Goal: Use online tool/utility: Use online tool/utility

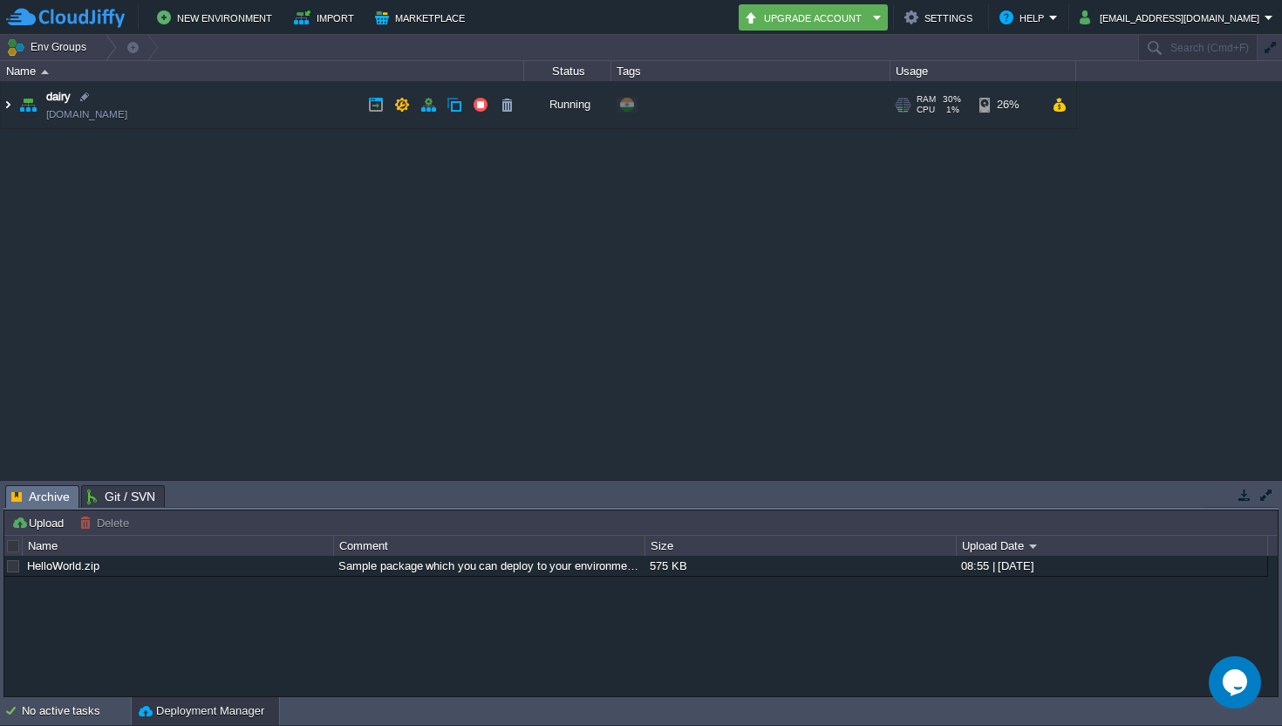
click at [10, 103] on img at bounding box center [8, 104] width 14 height 47
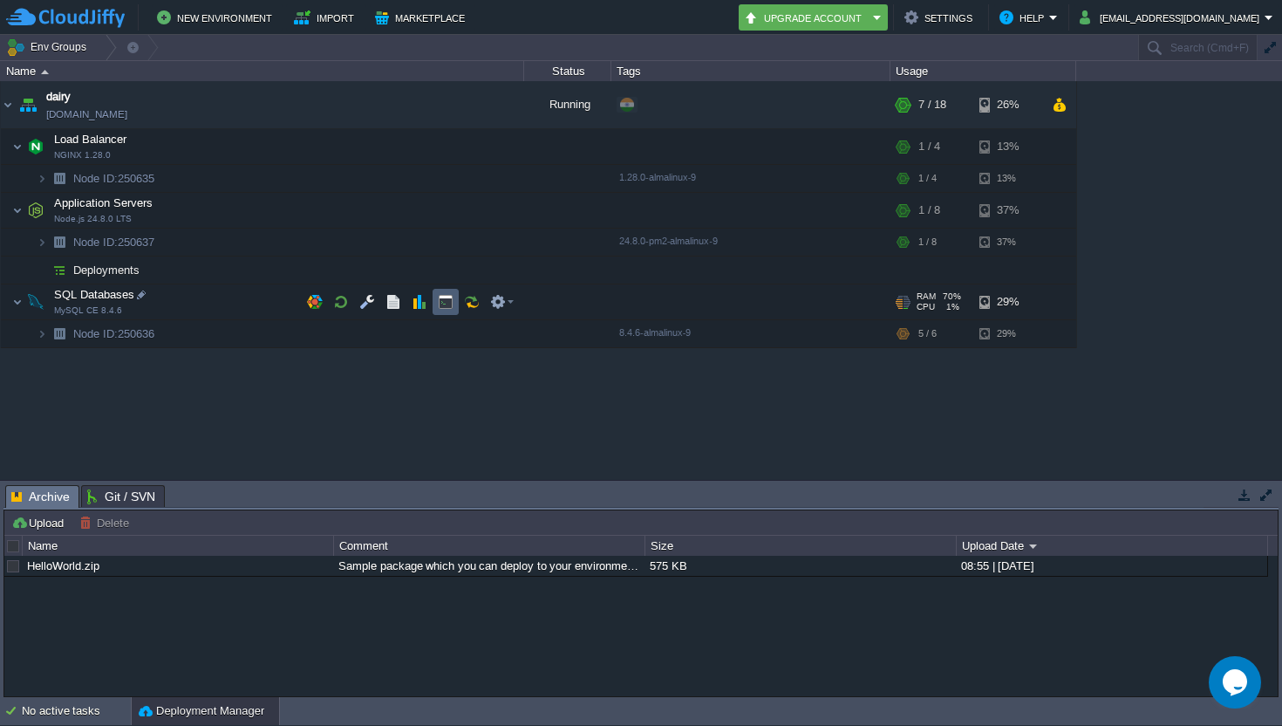
click at [447, 310] on td at bounding box center [446, 302] width 26 height 26
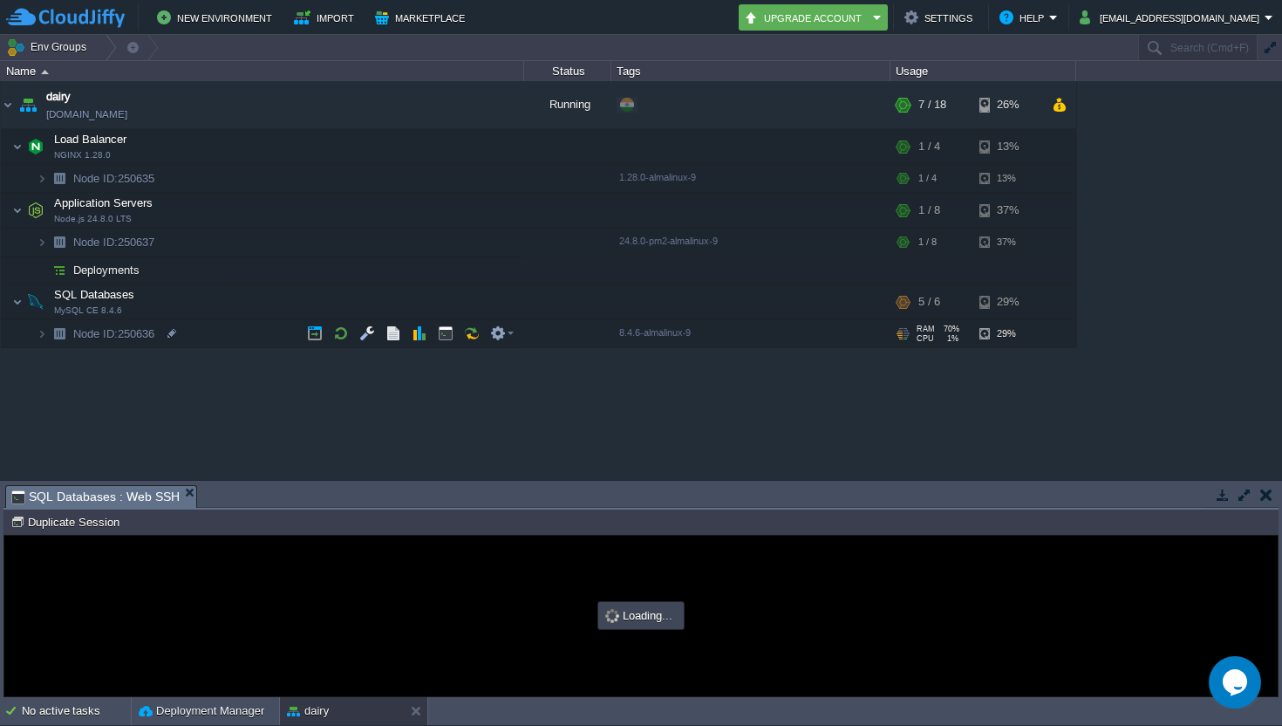
type input "#000000"
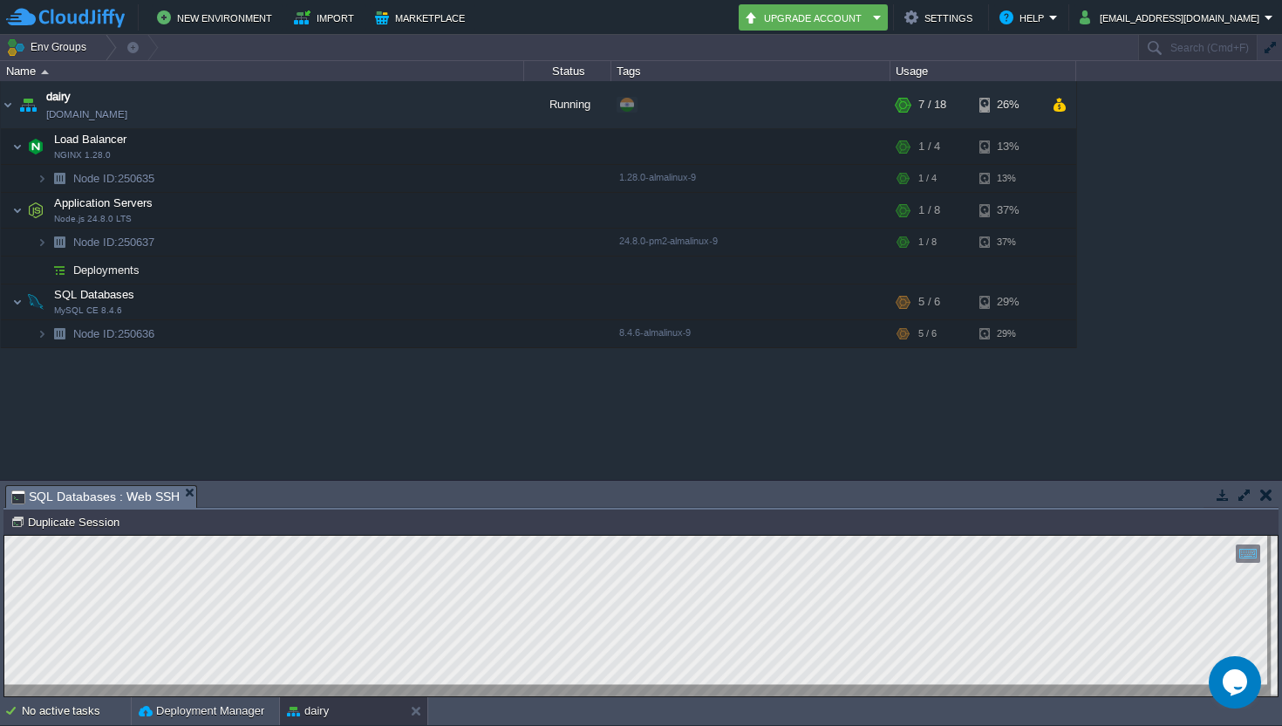
click at [1263, 496] on button "button" at bounding box center [1266, 495] width 12 height 16
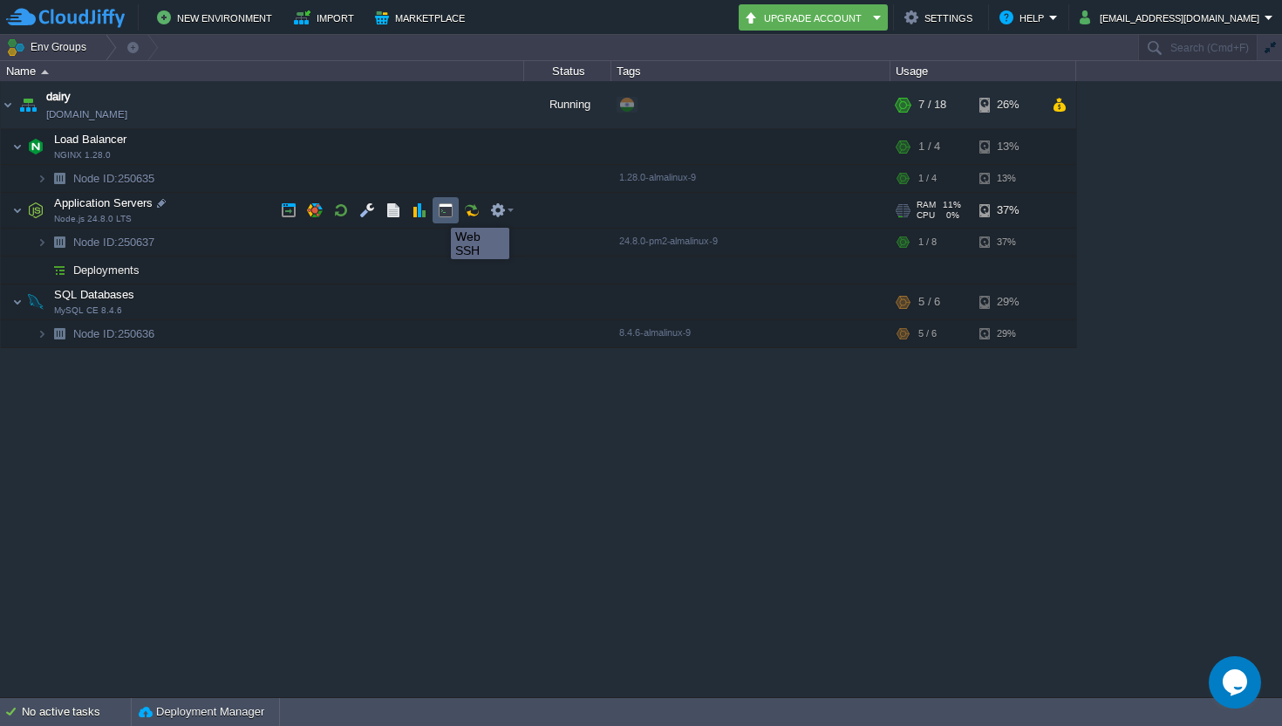
click at [440, 212] on button "button" at bounding box center [446, 210] width 16 height 16
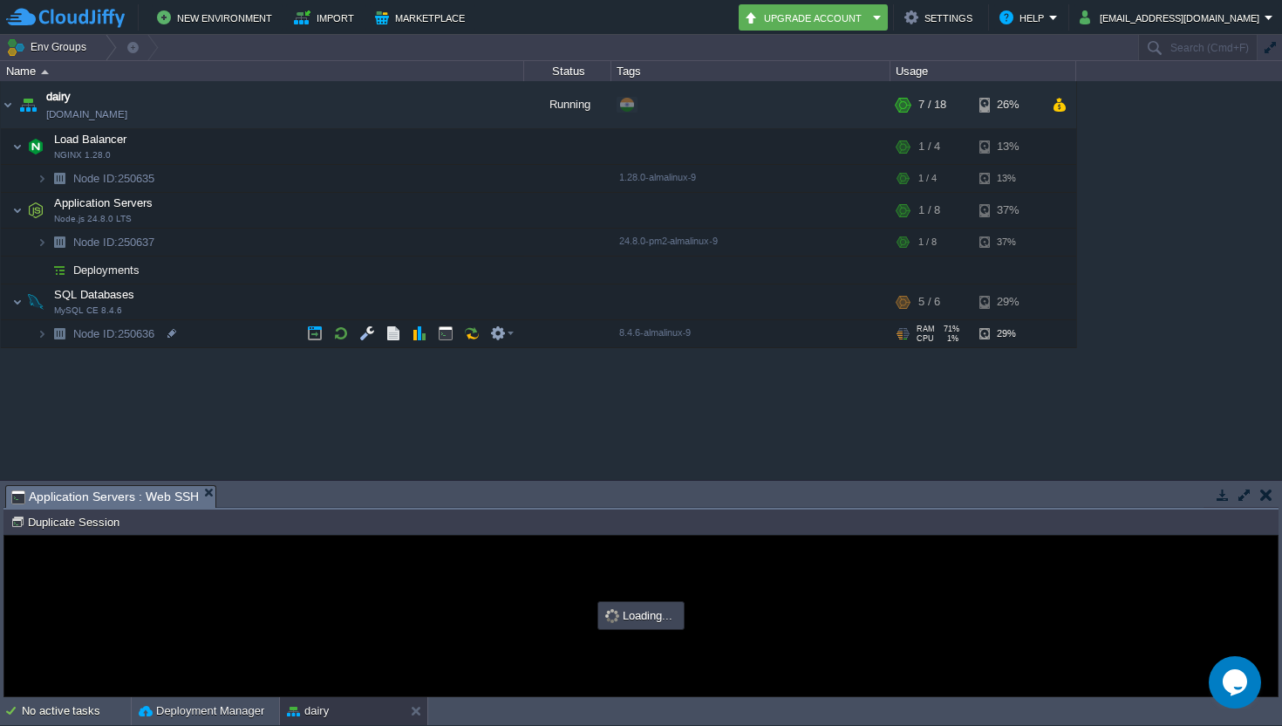
type input "#000000"
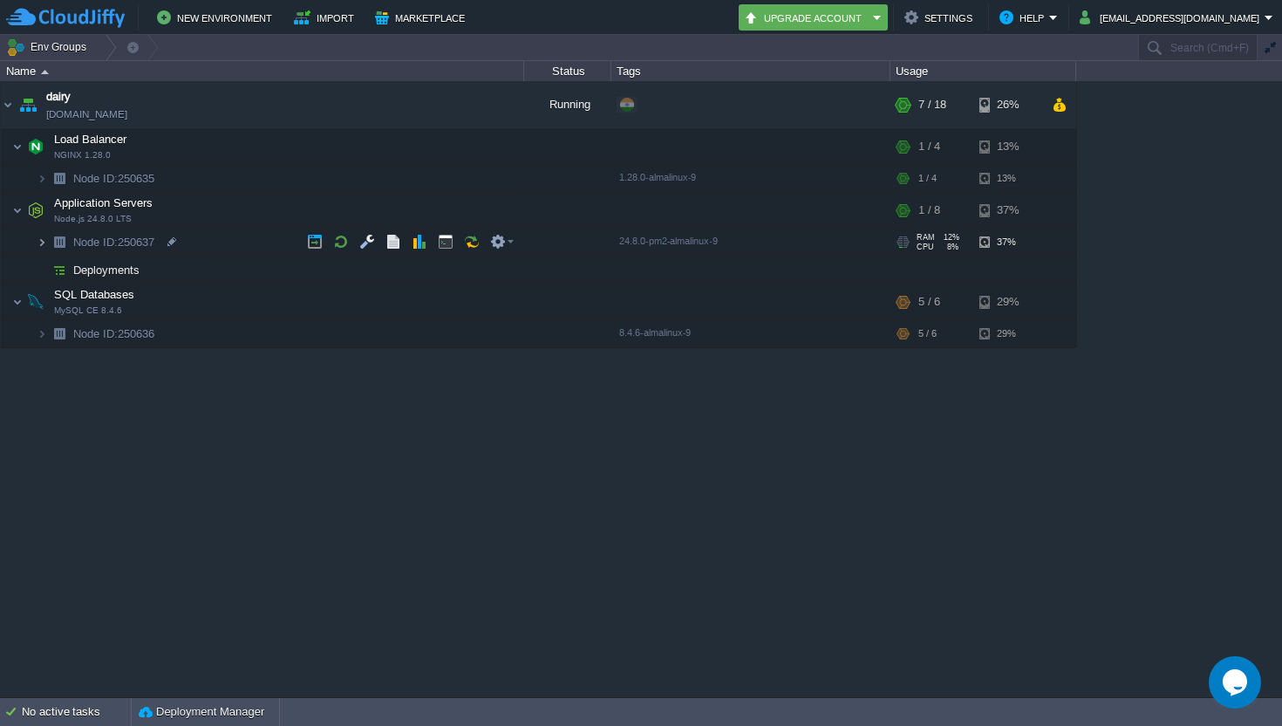
click at [44, 241] on img at bounding box center [42, 242] width 10 height 27
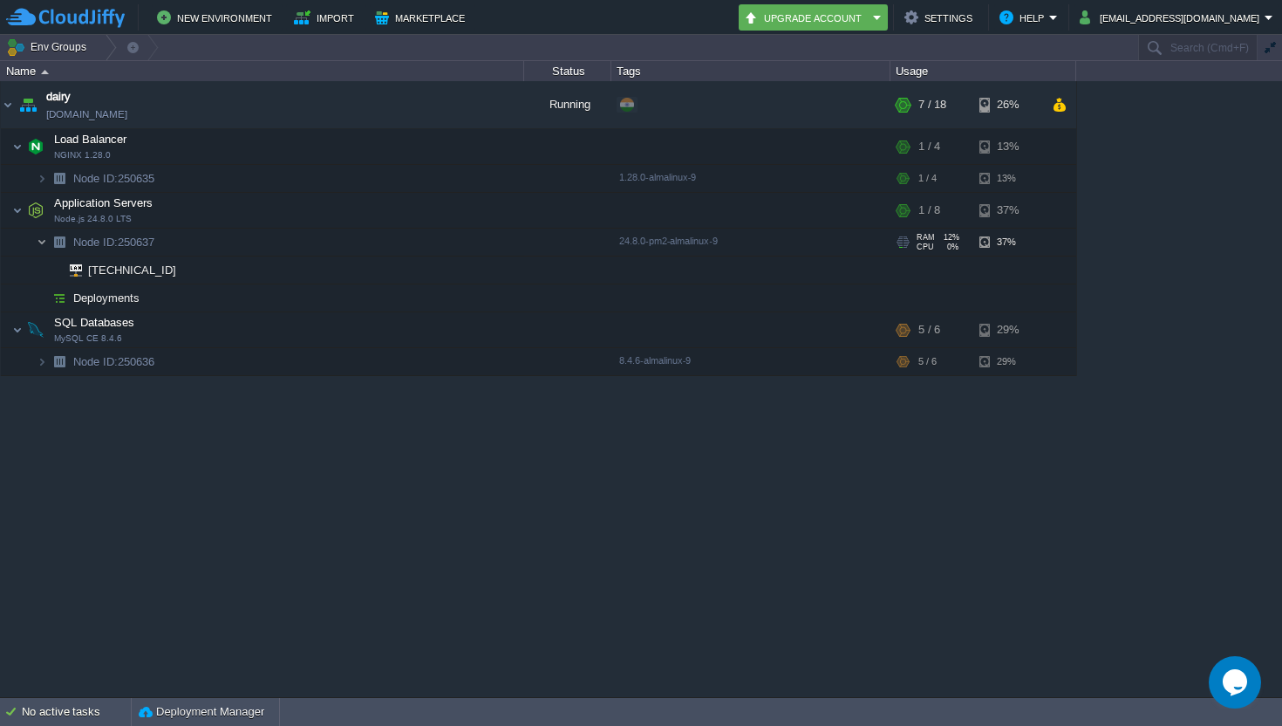
click at [44, 241] on img at bounding box center [42, 242] width 10 height 27
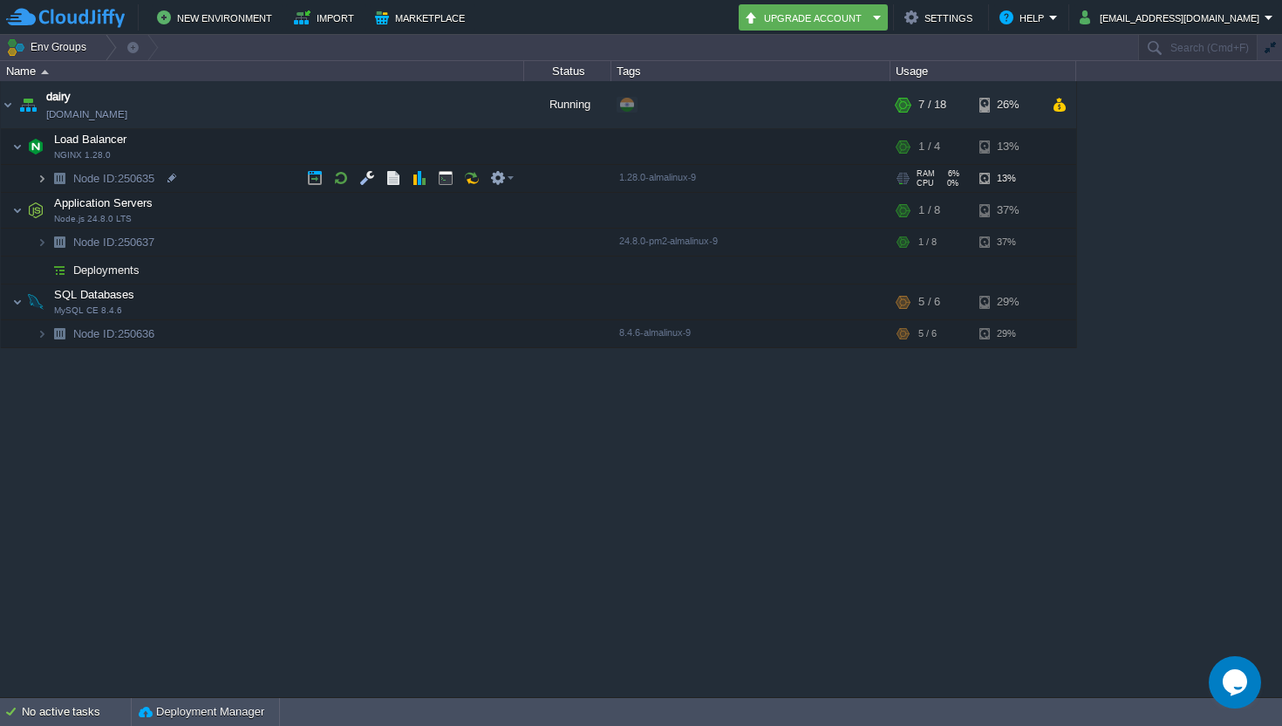
click at [46, 176] on img at bounding box center [42, 178] width 10 height 27
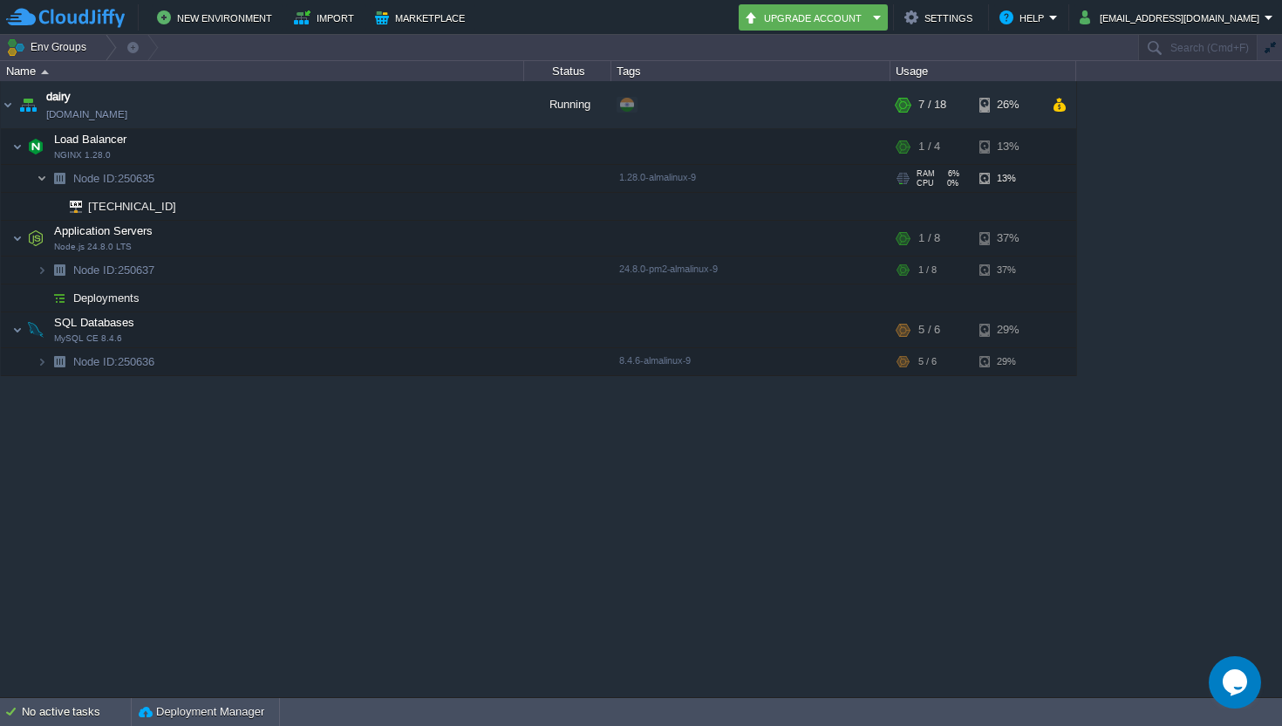
click at [46, 176] on img at bounding box center [42, 178] width 10 height 27
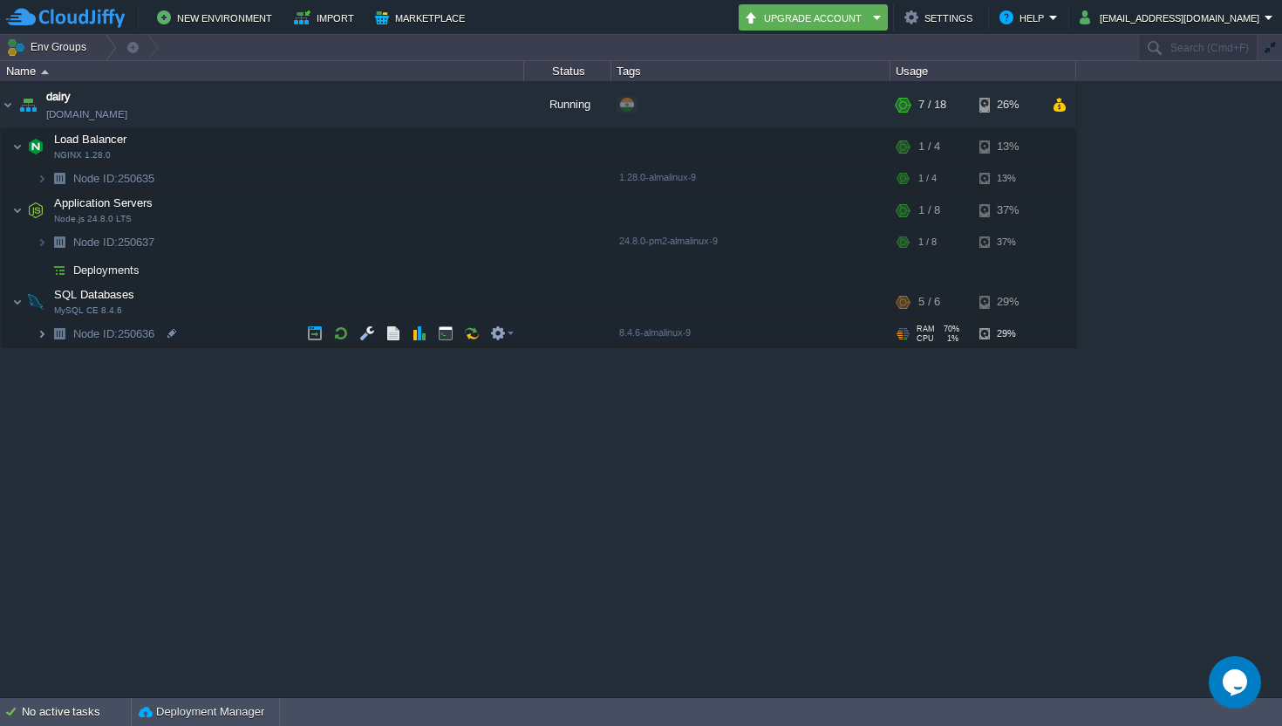
click at [43, 336] on img at bounding box center [42, 333] width 10 height 27
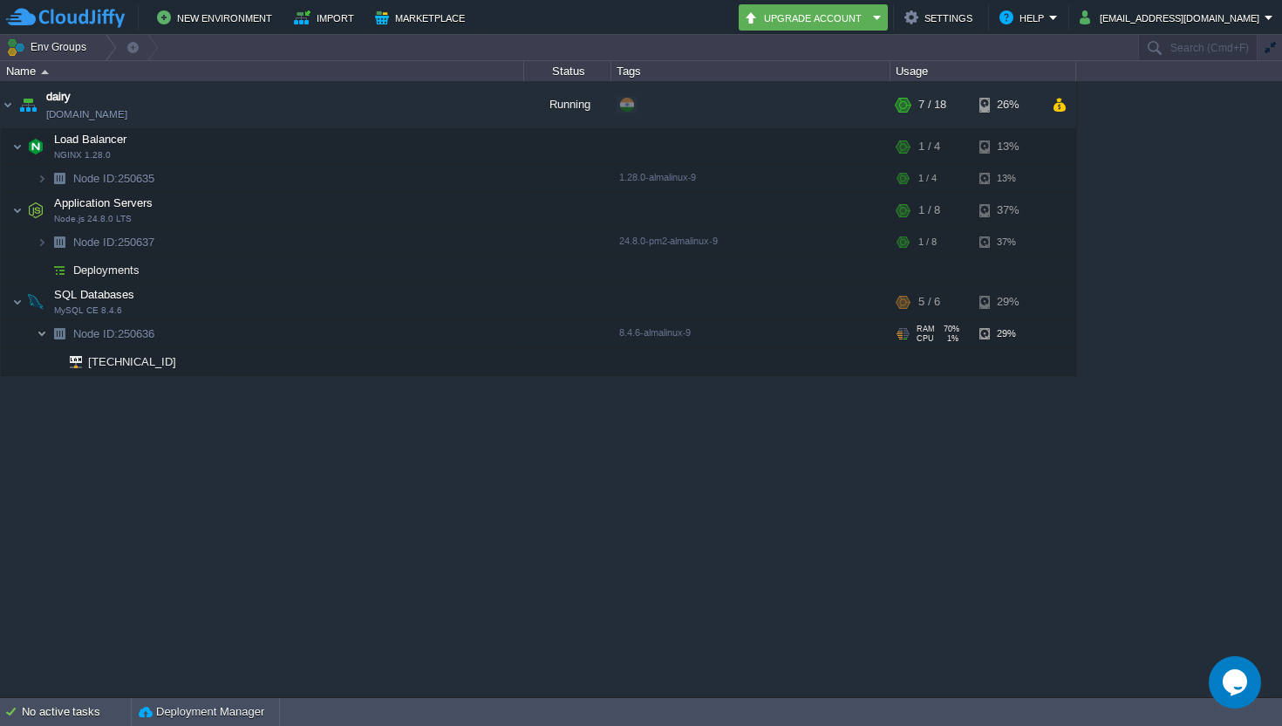
click at [43, 336] on img at bounding box center [42, 333] width 10 height 27
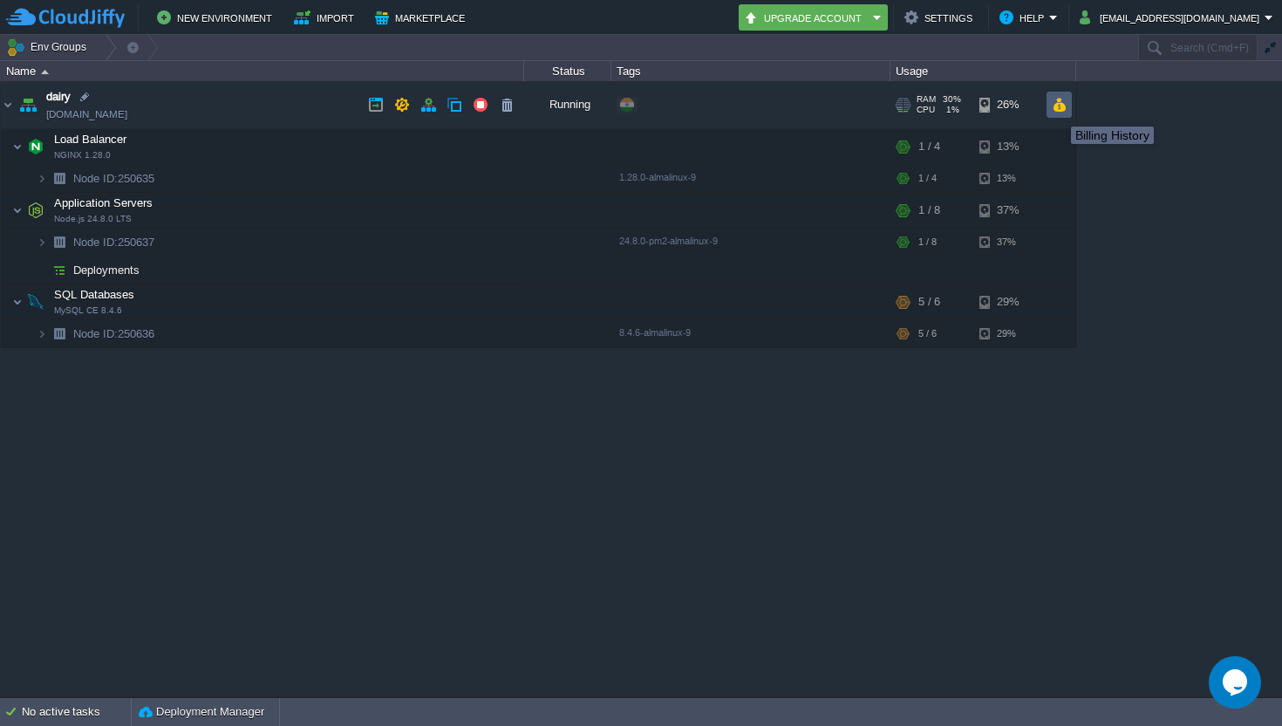
click at [1058, 111] on button "button" at bounding box center [1059, 105] width 15 height 16
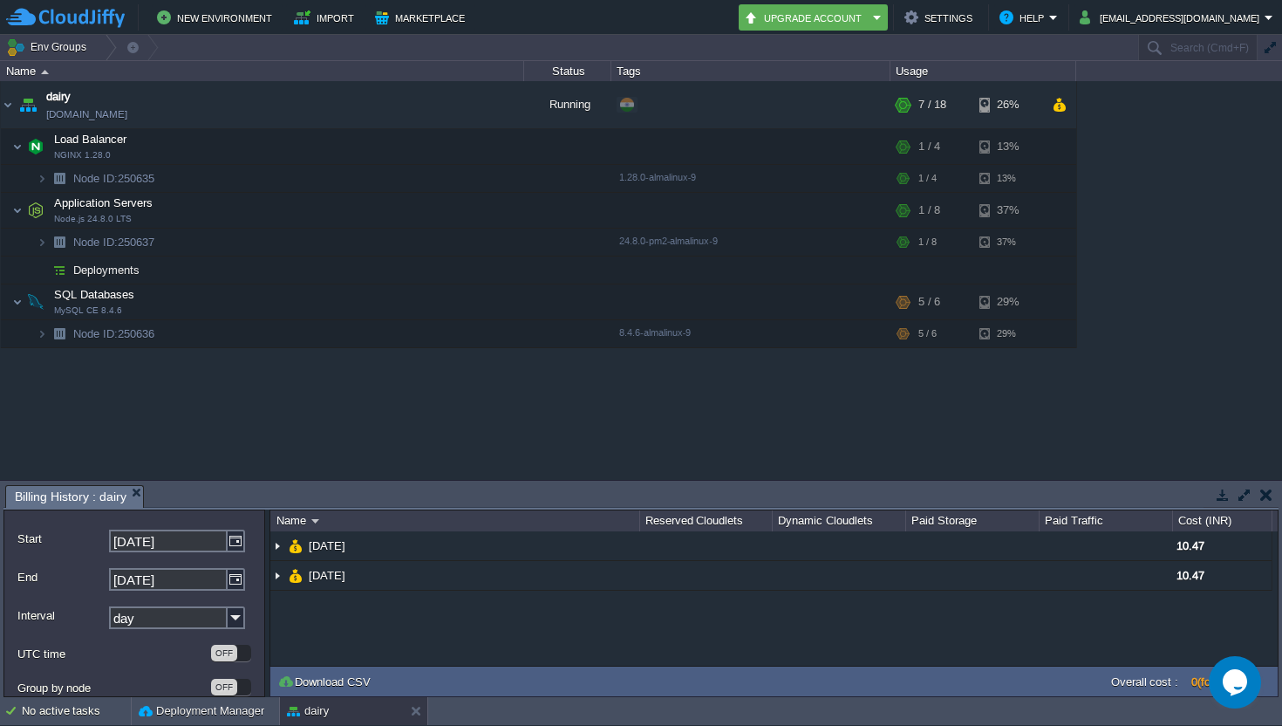
click at [1271, 499] on button "button" at bounding box center [1266, 495] width 12 height 16
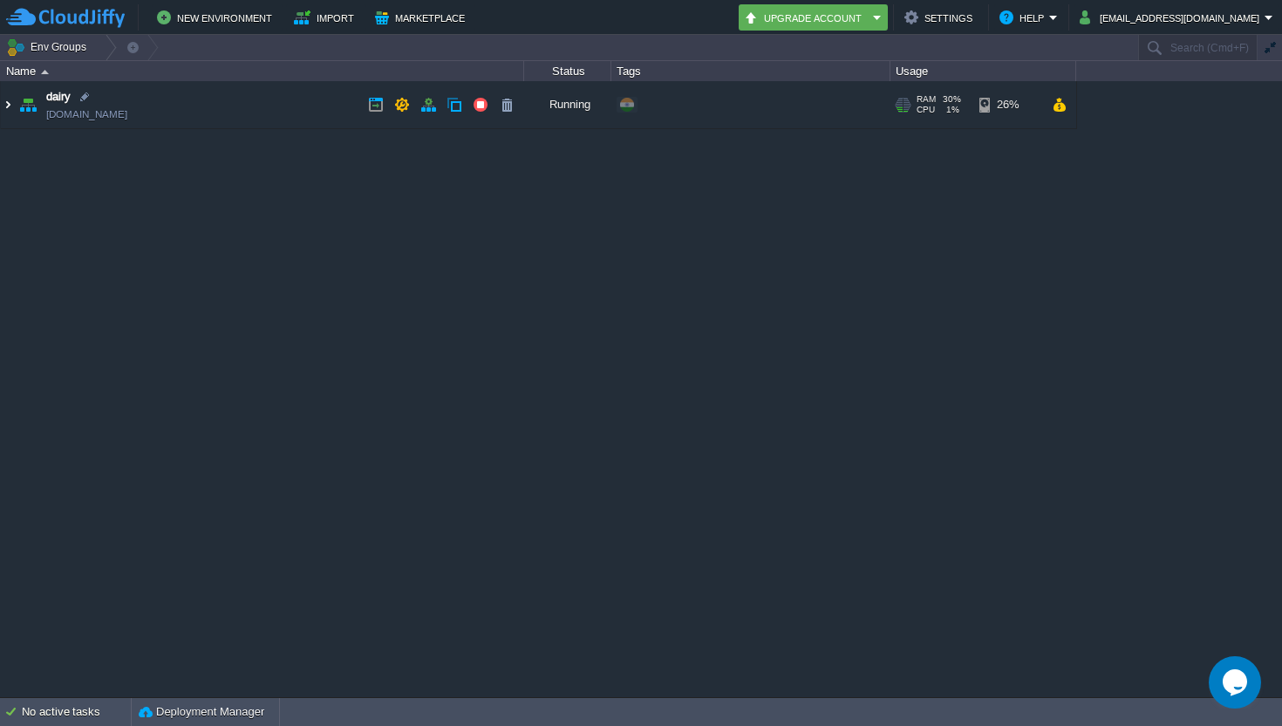
click at [7, 113] on img at bounding box center [8, 104] width 14 height 47
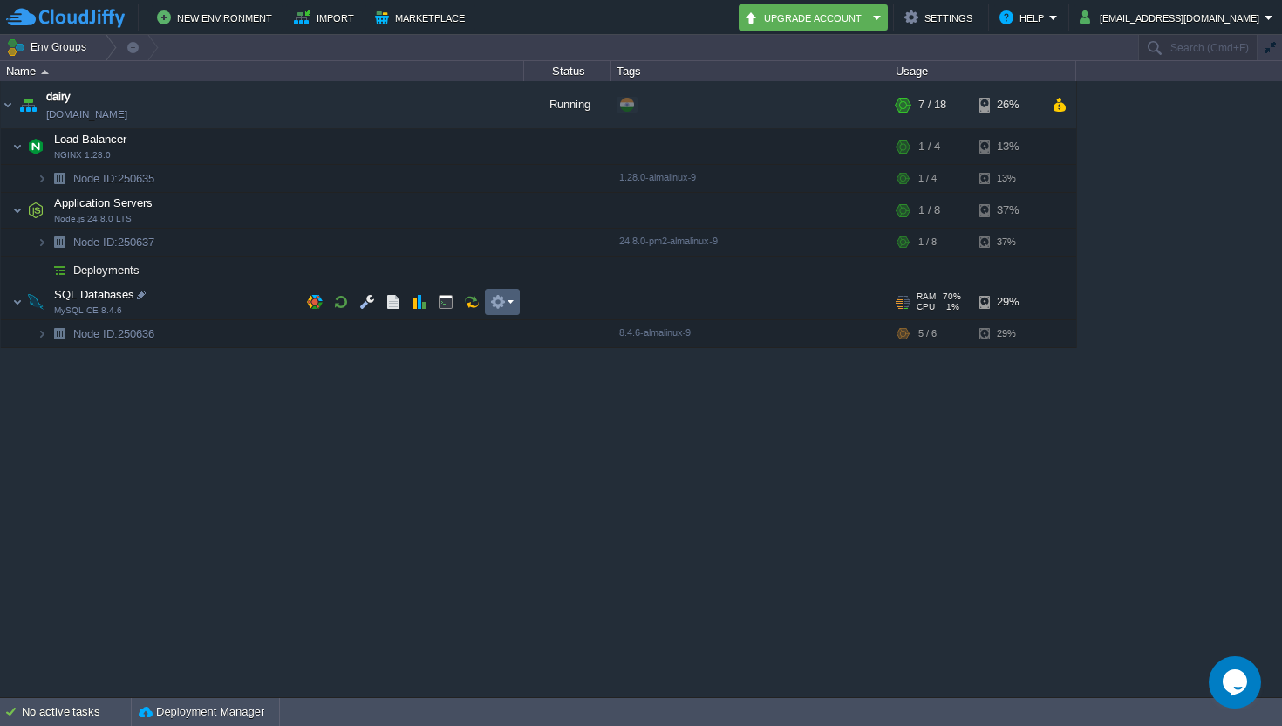
click at [510, 303] on em at bounding box center [502, 302] width 24 height 16
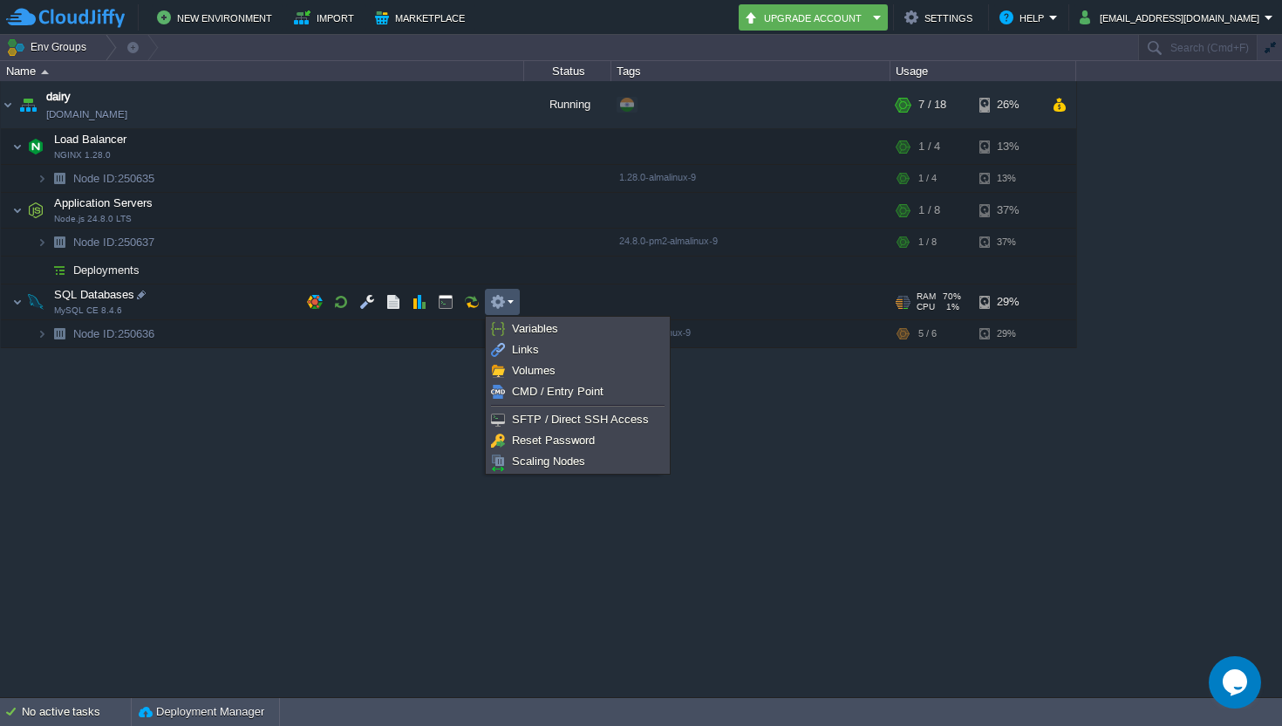
click at [510, 303] on em at bounding box center [502, 302] width 24 height 16
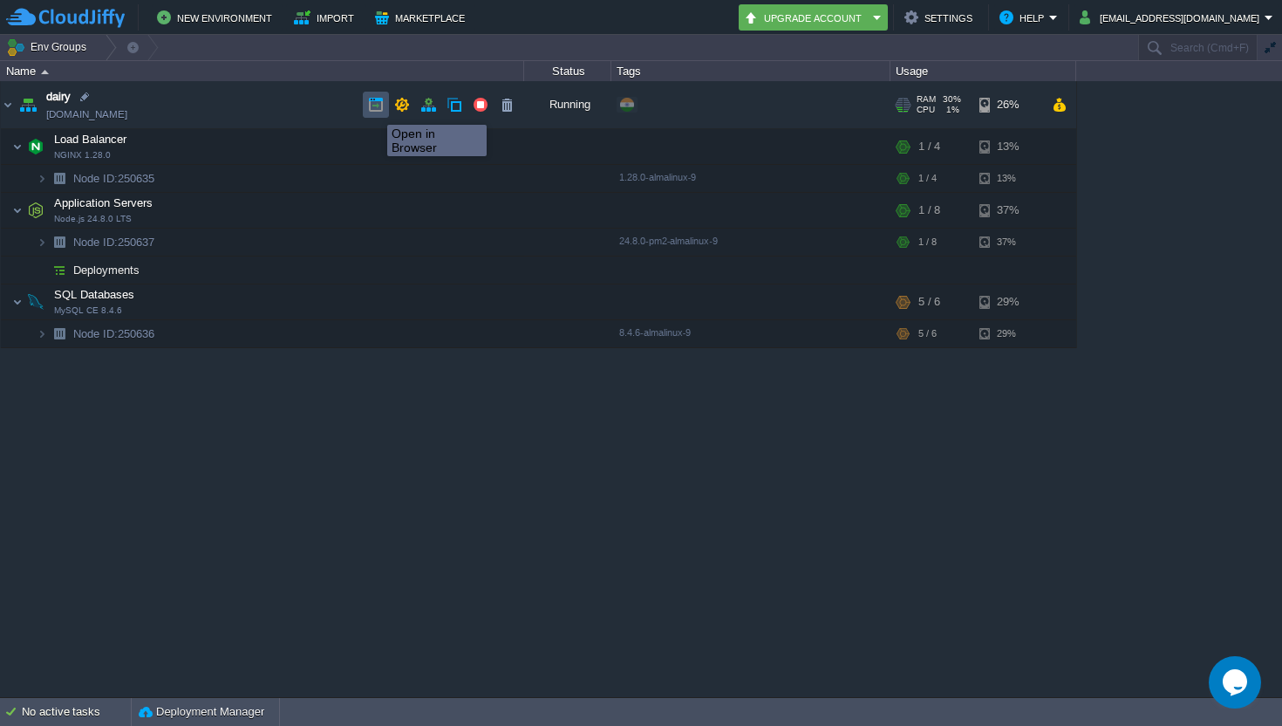
click at [382, 109] on button "button" at bounding box center [376, 105] width 16 height 16
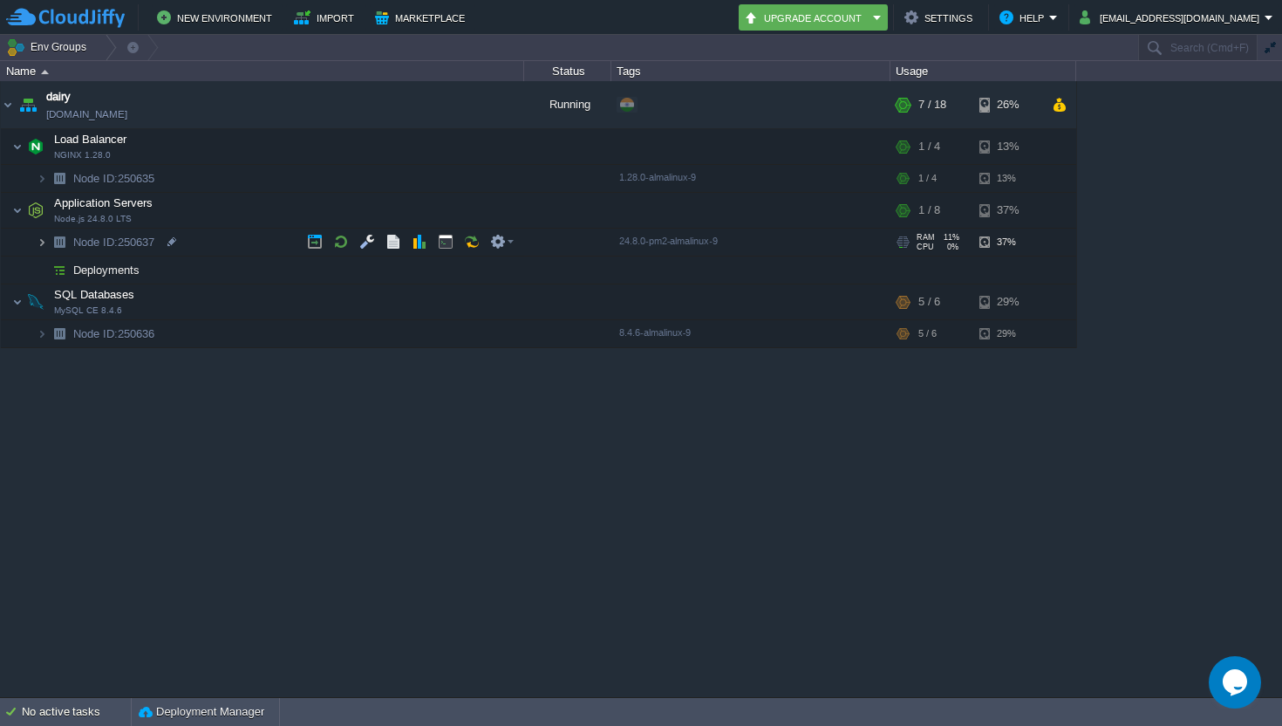
click at [44, 238] on img at bounding box center [42, 242] width 10 height 27
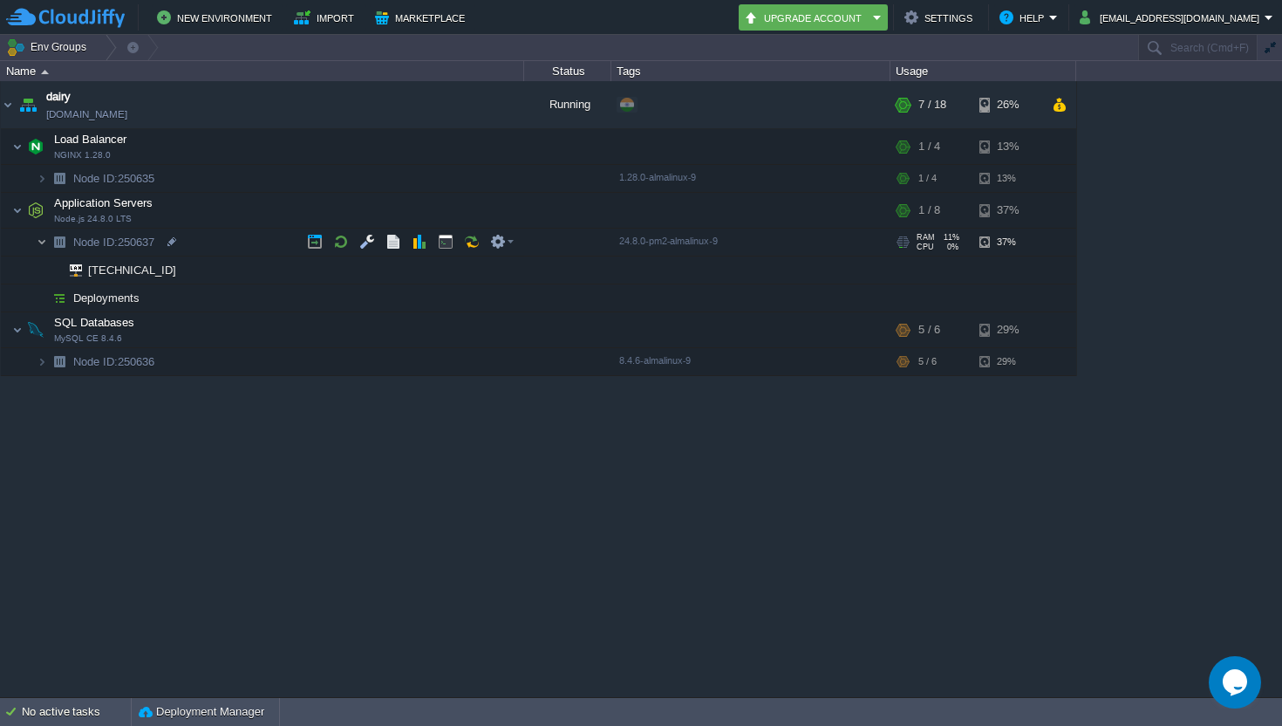
click at [37, 244] on img at bounding box center [42, 242] width 10 height 27
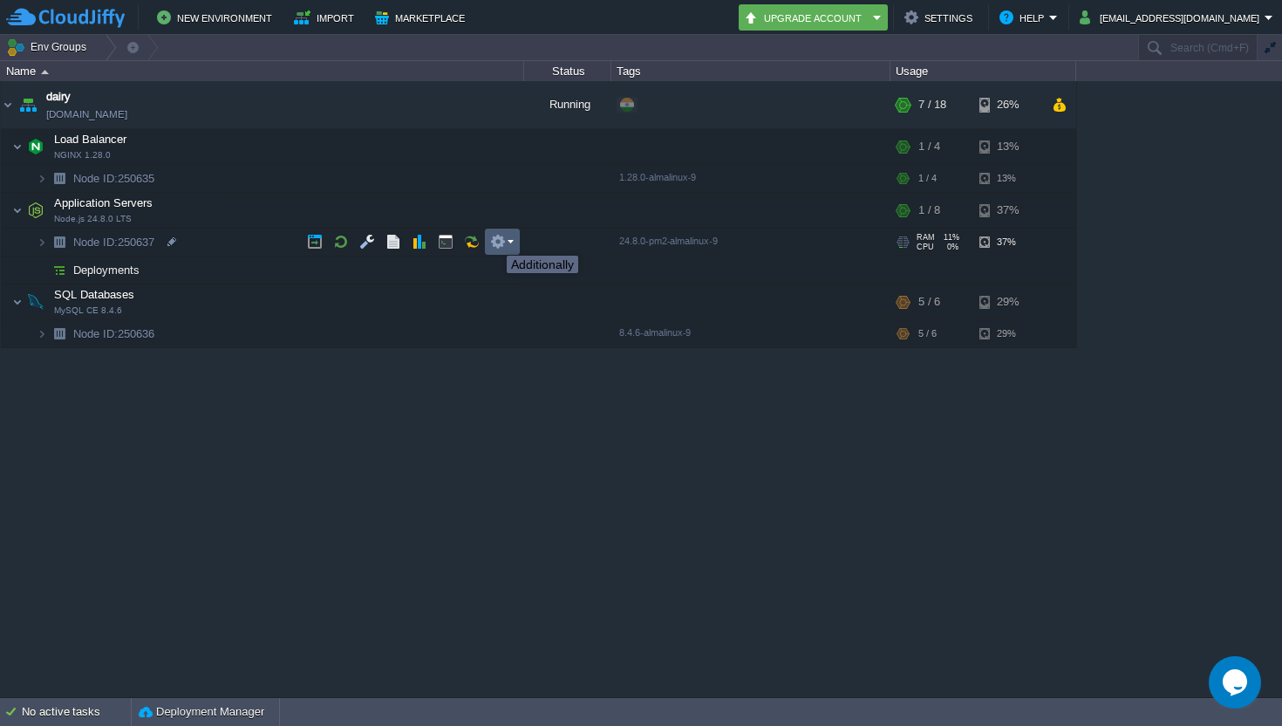
click at [504, 240] on button "button" at bounding box center [498, 242] width 16 height 16
